Goal: Find specific page/section: Find specific page/section

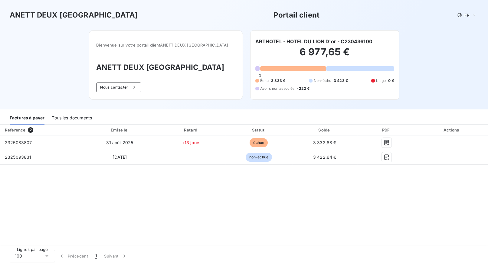
click at [66, 117] on div "Tous les documents" at bounding box center [72, 118] width 40 height 13
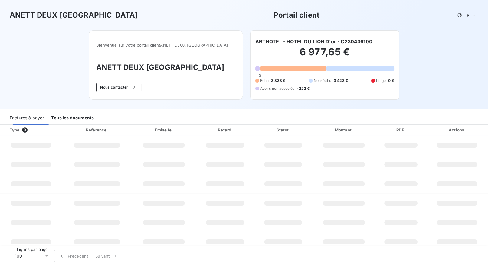
click at [66, 117] on div "Tous les documents" at bounding box center [72, 118] width 43 height 13
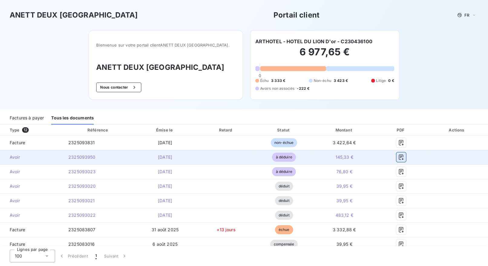
click at [295, 158] on icon "button" at bounding box center [401, 157] width 6 height 6
click at [295, 157] on icon "button" at bounding box center [401, 157] width 6 height 6
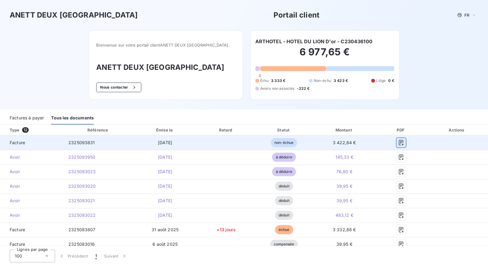
click at [295, 142] on icon "button" at bounding box center [401, 143] width 6 height 6
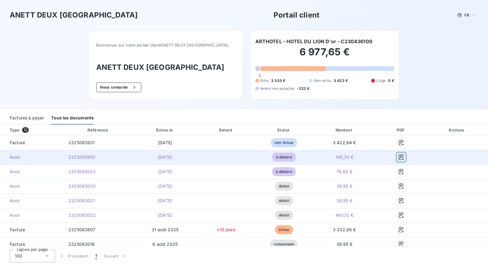
click at [295, 156] on icon "button" at bounding box center [401, 157] width 5 height 5
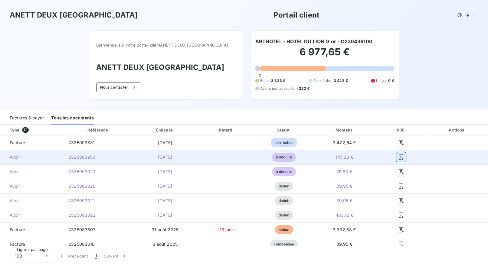
click at [295, 156] on icon "button" at bounding box center [401, 157] width 5 height 5
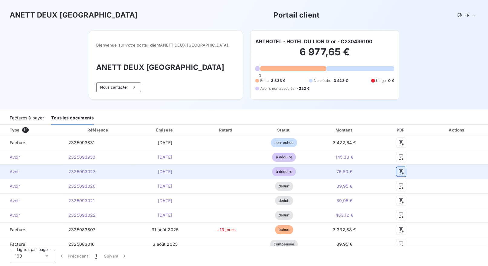
click at [295, 171] on icon "button" at bounding box center [401, 171] width 5 height 5
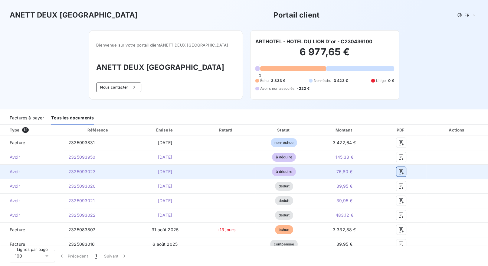
click at [295, 171] on icon "button" at bounding box center [401, 172] width 6 height 6
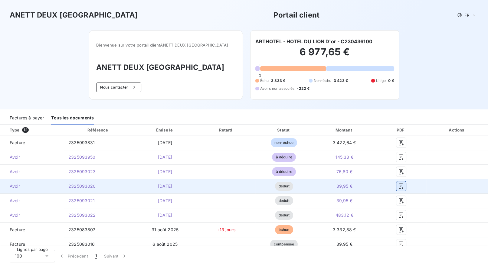
drag, startPoint x: 399, startPoint y: 188, endPoint x: 401, endPoint y: 184, distance: 4.2
click at [295, 184] on icon "button" at bounding box center [401, 186] width 5 height 5
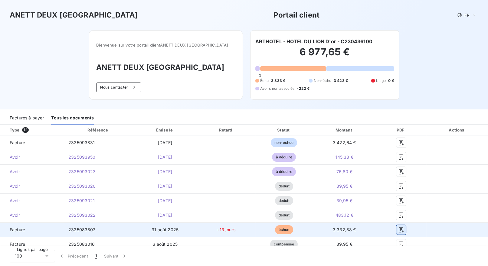
click at [295, 227] on icon "button" at bounding box center [401, 230] width 6 height 6
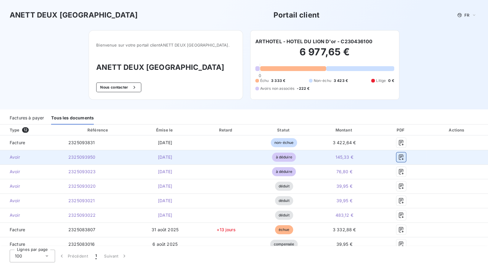
click at [295, 158] on icon "button" at bounding box center [401, 157] width 6 height 6
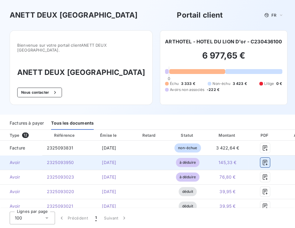
click at [264, 160] on icon "button" at bounding box center [265, 162] width 5 height 5
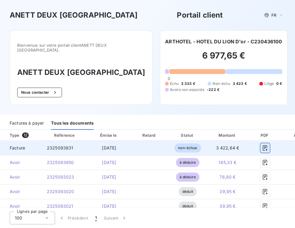
click at [264, 145] on icon "button" at bounding box center [265, 148] width 6 height 6
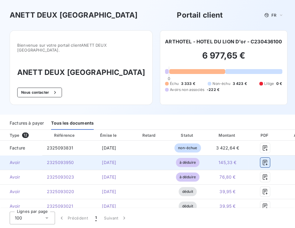
click at [263, 160] on icon "button" at bounding box center [265, 162] width 5 height 5
click at [258, 157] on div at bounding box center [265, 162] width 23 height 10
click at [263, 159] on icon "button" at bounding box center [265, 162] width 6 height 6
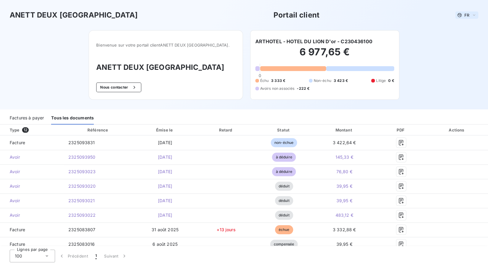
click at [295, 15] on icon at bounding box center [474, 15] width 2 height 1
click at [295, 26] on span "Français" at bounding box center [467, 27] width 16 height 6
click at [129, 86] on button "Nous contacter" at bounding box center [118, 88] width 45 height 10
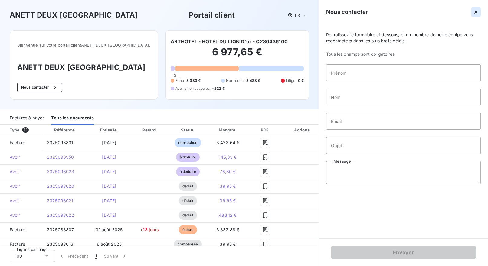
click at [295, 14] on icon "button" at bounding box center [476, 12] width 6 height 6
